Goal: Transaction & Acquisition: Book appointment/travel/reservation

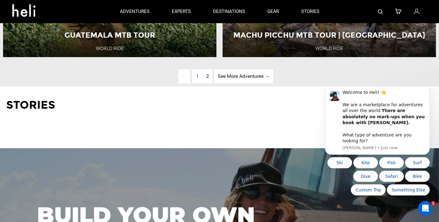
scroll to position [1613, 0]
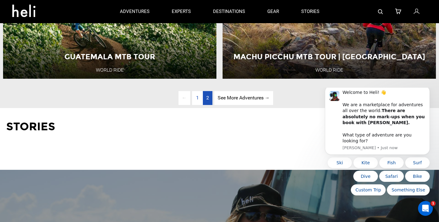
click at [206, 101] on link "page 2" at bounding box center [208, 98] width 10 height 14
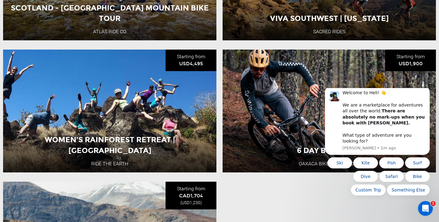
scroll to position [1388, 0]
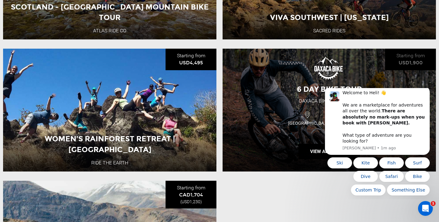
click at [290, 127] on div "Mexico 6 Day Adventure" at bounding box center [329, 118] width 128 height 21
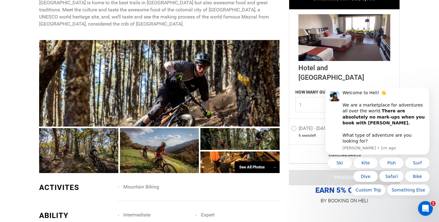
scroll to position [393, 0]
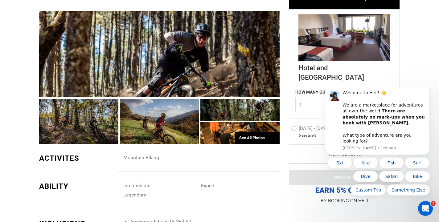
click at [101, 100] on div at bounding box center [78, 121] width 79 height 45
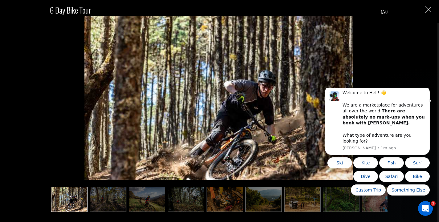
scroll to position [528, 0]
click at [432, 92] on button "Dismiss notification" at bounding box center [428, 88] width 8 height 8
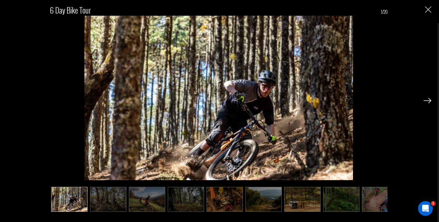
click at [432, 101] on div "6 Day Bike Tour 1/20" at bounding box center [219, 111] width 438 height 222
click at [429, 101] on img at bounding box center [428, 101] width 8 height 6
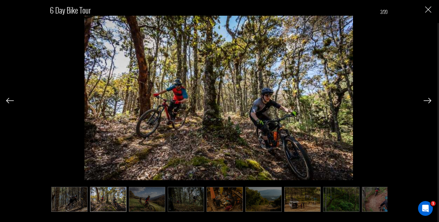
click at [429, 101] on img at bounding box center [428, 101] width 8 height 6
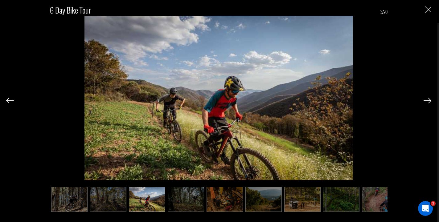
click at [429, 101] on img at bounding box center [428, 101] width 8 height 6
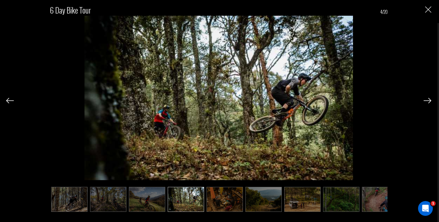
click at [429, 101] on img at bounding box center [428, 101] width 8 height 6
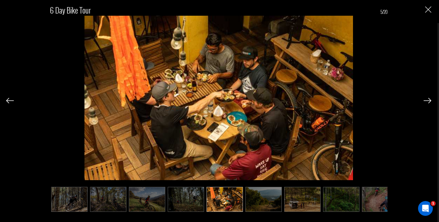
click at [429, 101] on img at bounding box center [428, 101] width 8 height 6
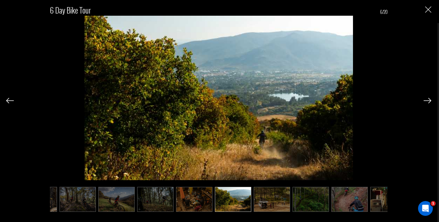
scroll to position [0, 31]
click at [429, 101] on img at bounding box center [428, 101] width 8 height 6
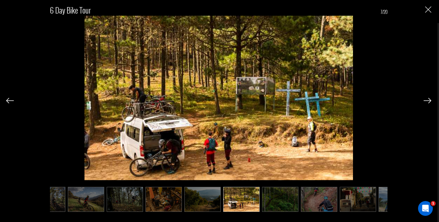
scroll to position [0, 62]
click at [429, 101] on img at bounding box center [428, 101] width 8 height 6
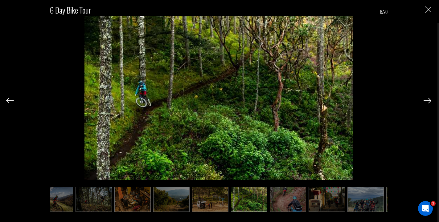
scroll to position [0, 93]
click at [429, 101] on img at bounding box center [428, 101] width 8 height 6
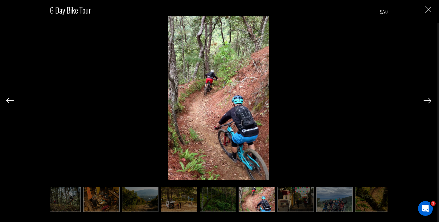
click at [429, 101] on img at bounding box center [428, 101] width 8 height 6
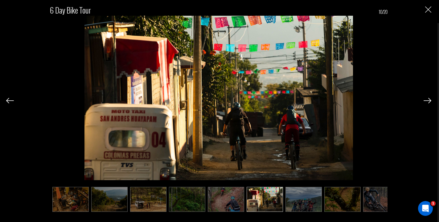
click at [429, 101] on img at bounding box center [428, 101] width 8 height 6
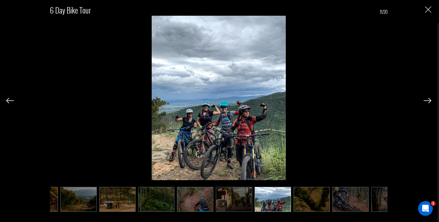
click at [429, 101] on img at bounding box center [428, 101] width 8 height 6
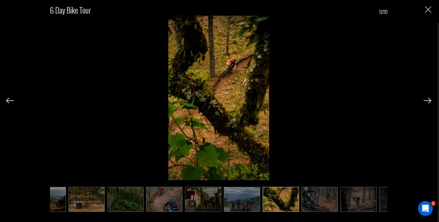
click at [429, 101] on img at bounding box center [428, 101] width 8 height 6
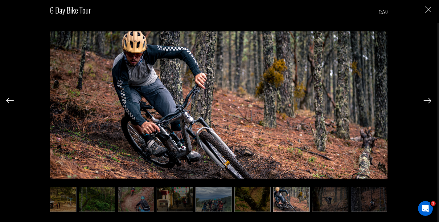
scroll to position [0, 247]
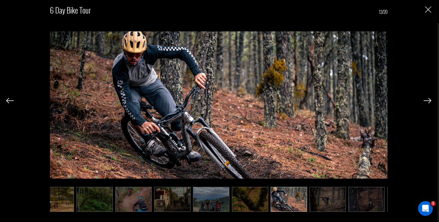
click at [429, 101] on img at bounding box center [428, 101] width 8 height 6
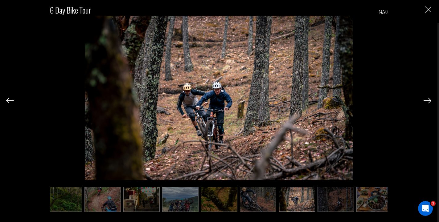
click at [429, 101] on img at bounding box center [428, 101] width 8 height 6
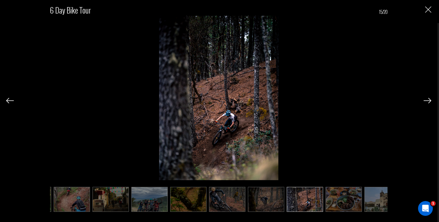
click at [429, 101] on img at bounding box center [428, 101] width 8 height 6
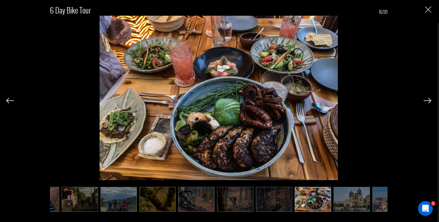
click at [429, 101] on img at bounding box center [428, 101] width 8 height 6
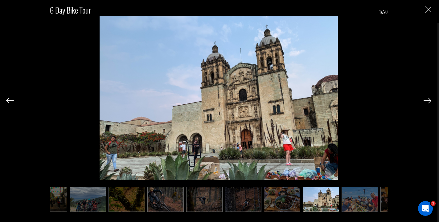
click at [429, 101] on img at bounding box center [428, 101] width 8 height 6
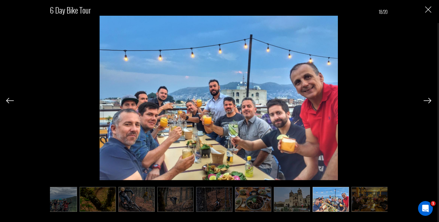
scroll to position [0, 401]
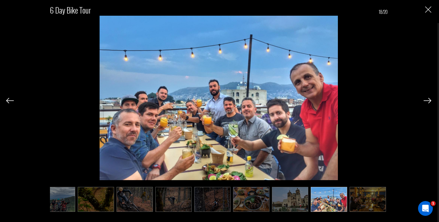
click at [429, 101] on img at bounding box center [428, 101] width 8 height 6
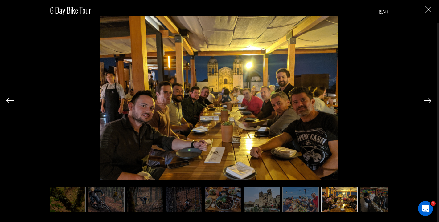
scroll to position [0, 432]
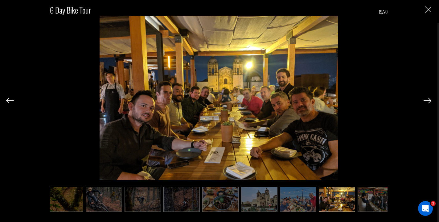
click at [429, 101] on img at bounding box center [428, 101] width 8 height 6
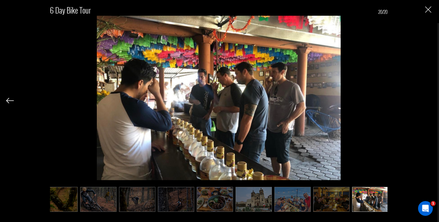
scroll to position [0, 440]
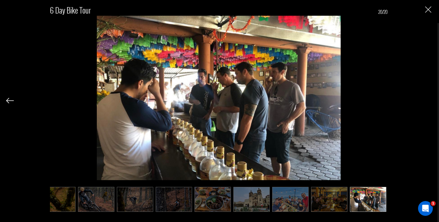
click at [429, 101] on div "6 Day Bike Tour 20/20" at bounding box center [218, 105] width 425 height 211
click at [427, 10] on img "Close" at bounding box center [428, 9] width 6 height 6
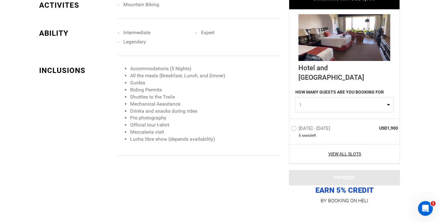
scroll to position [545, 0]
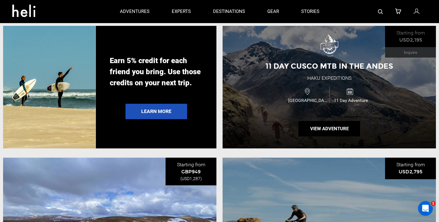
scroll to position [1121, 0]
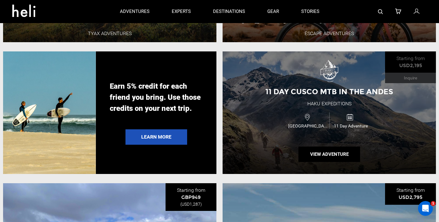
click at [267, 109] on div "11 Day Cusco MTB in the Andes Haku Expeditions [GEOGRAPHIC_DATA] 11 Day Adventu…" at bounding box center [329, 113] width 213 height 123
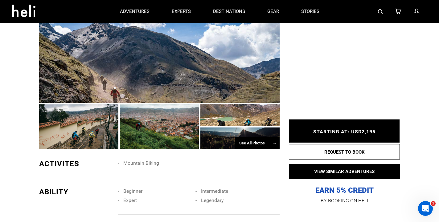
scroll to position [412, 0]
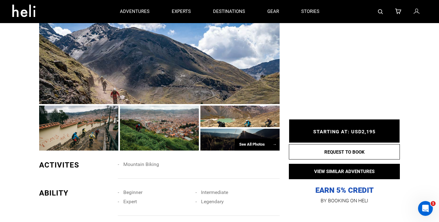
click at [102, 108] on div at bounding box center [78, 128] width 79 height 45
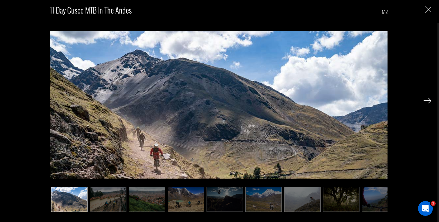
click at [431, 102] on img at bounding box center [428, 101] width 8 height 6
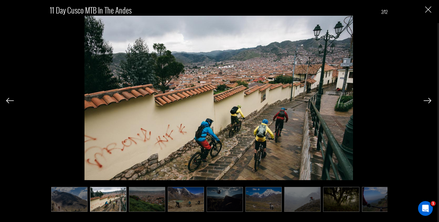
click at [431, 102] on img at bounding box center [428, 101] width 8 height 6
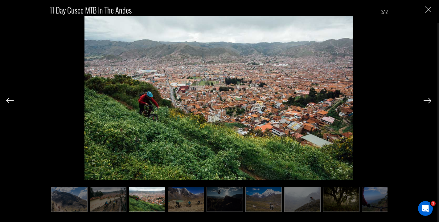
click at [431, 102] on img at bounding box center [428, 101] width 8 height 6
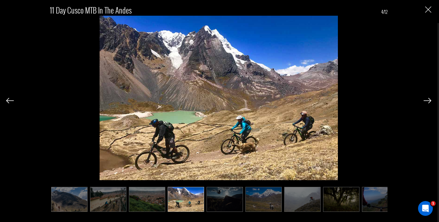
click at [422, 101] on div "11 Day Cusco MTB in the Andes 4/12" at bounding box center [218, 105] width 425 height 211
click at [426, 101] on img at bounding box center [428, 101] width 8 height 6
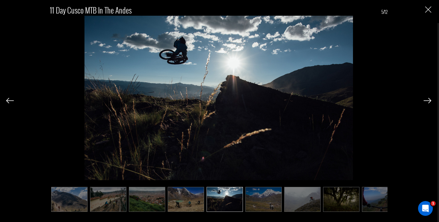
click at [426, 101] on img at bounding box center [428, 101] width 8 height 6
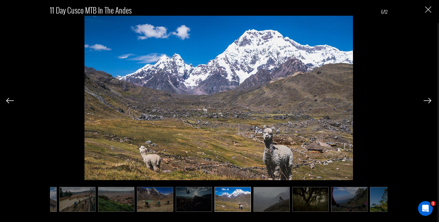
click at [426, 101] on img at bounding box center [428, 101] width 8 height 6
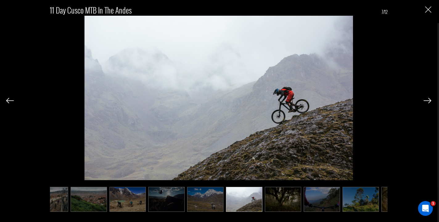
scroll to position [0, 62]
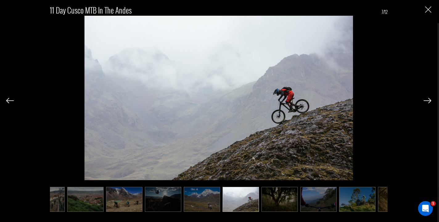
click at [426, 101] on img at bounding box center [428, 101] width 8 height 6
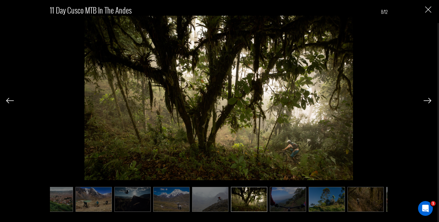
click at [426, 101] on img at bounding box center [428, 101] width 8 height 6
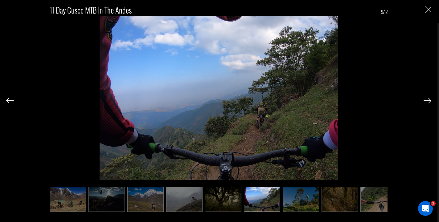
scroll to position [0, 123]
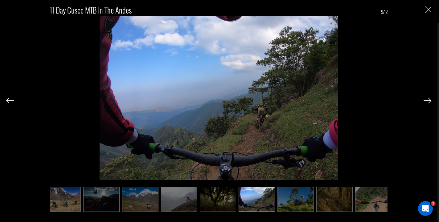
click at [426, 101] on img at bounding box center [428, 101] width 8 height 6
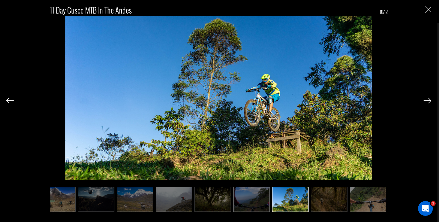
scroll to position [0, 129]
click at [426, 101] on img at bounding box center [428, 101] width 8 height 6
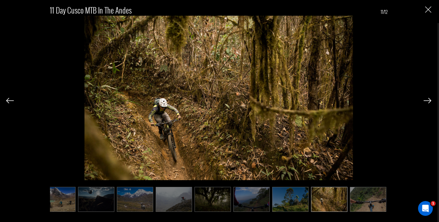
click at [426, 101] on img at bounding box center [428, 101] width 8 height 6
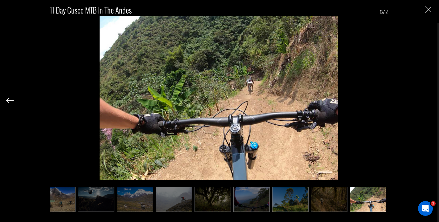
click at [426, 101] on div "11 Day Cusco MTB in the Andes 12/12" at bounding box center [218, 105] width 425 height 211
click at [431, 11] on img "Close" at bounding box center [428, 9] width 6 height 6
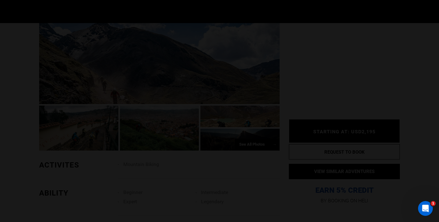
scroll to position [0, 0]
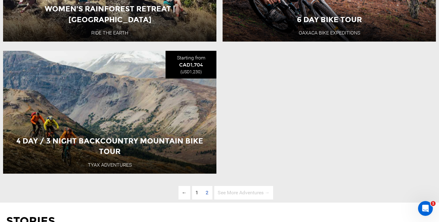
scroll to position [1519, 0]
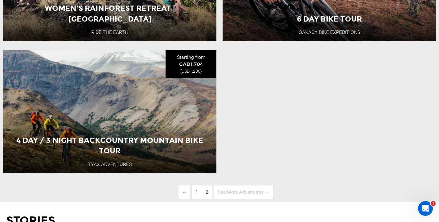
click at [206, 192] on span "2" at bounding box center [207, 193] width 10 height 14
click at [196, 190] on span "1" at bounding box center [197, 192] width 3 height 6
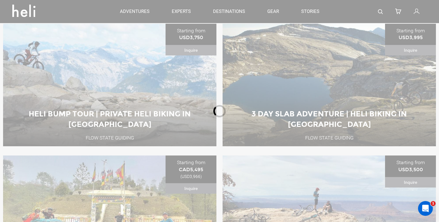
scroll to position [217, 0]
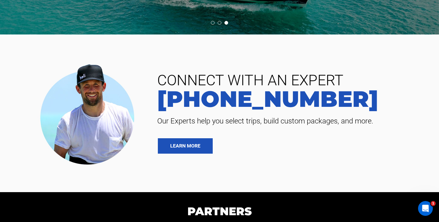
scroll to position [1959, 0]
